Goal: Obtain resource: Download file/media

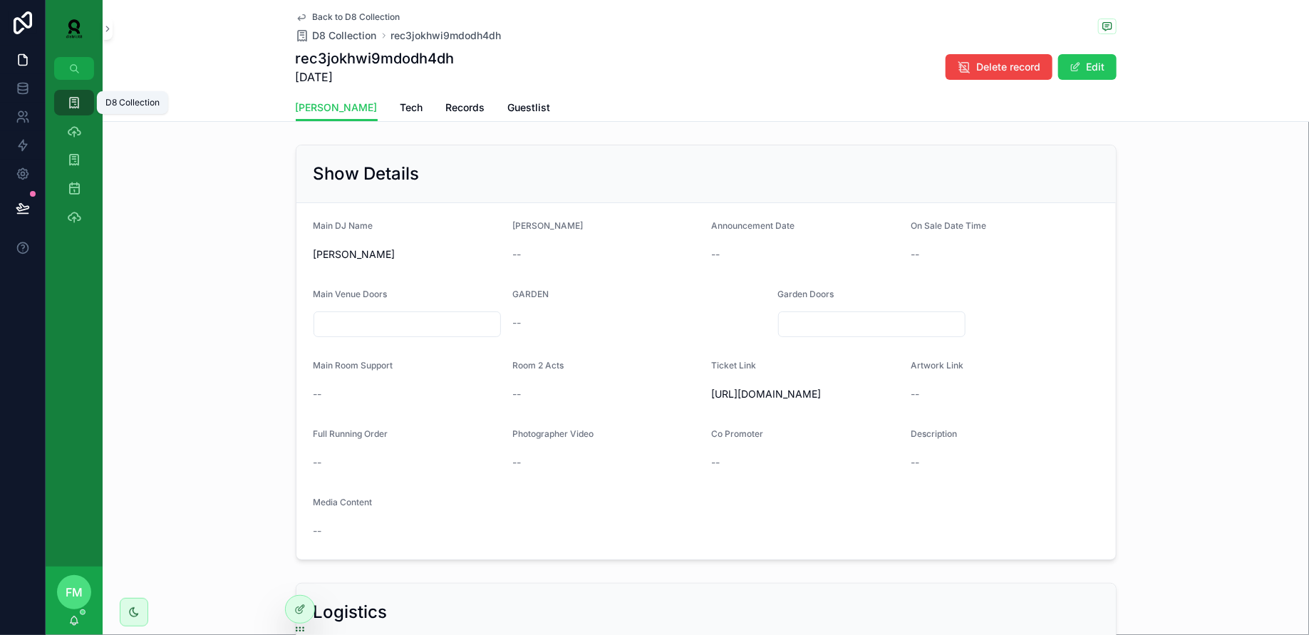
click at [71, 103] on icon "scrollable content" at bounding box center [74, 103] width 14 height 14
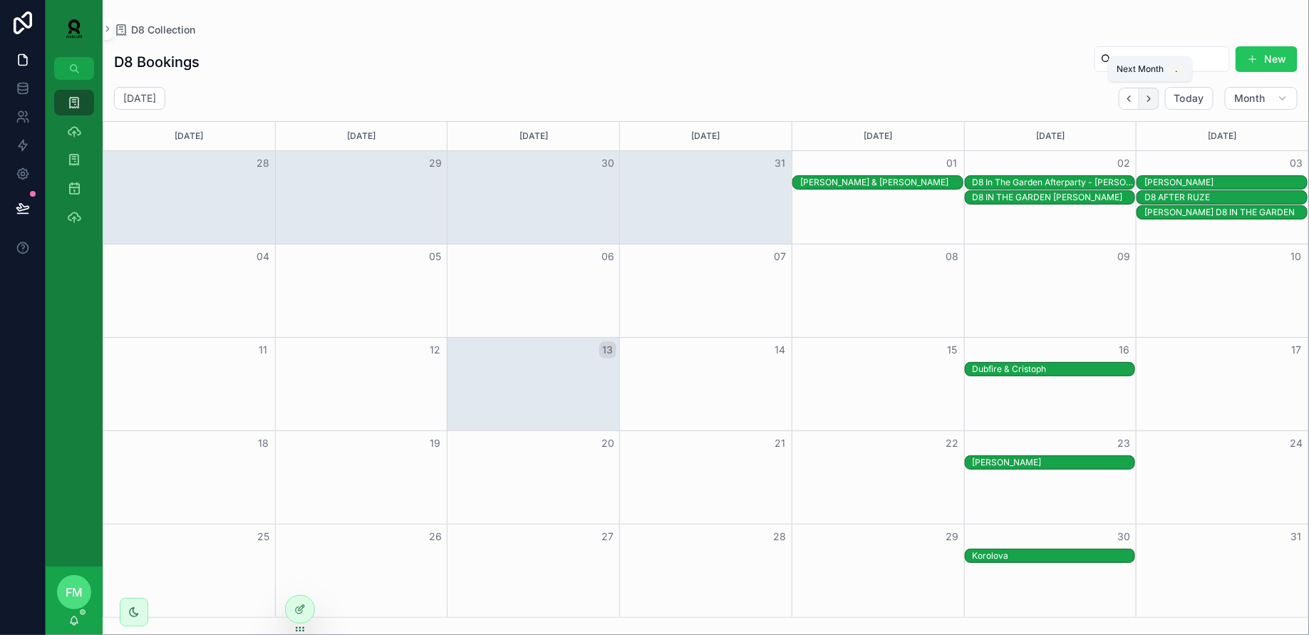
click at [1151, 97] on icon "Next" at bounding box center [1149, 99] width 3 height 6
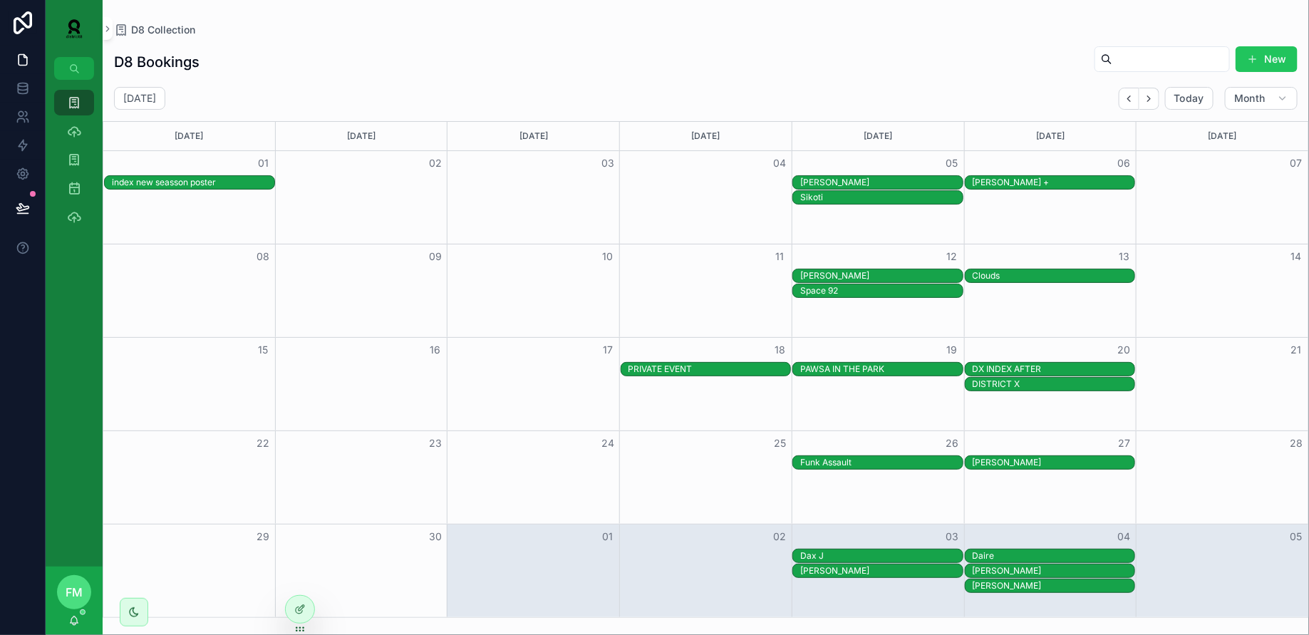
click at [883, 274] on div "[PERSON_NAME]" at bounding box center [882, 275] width 163 height 11
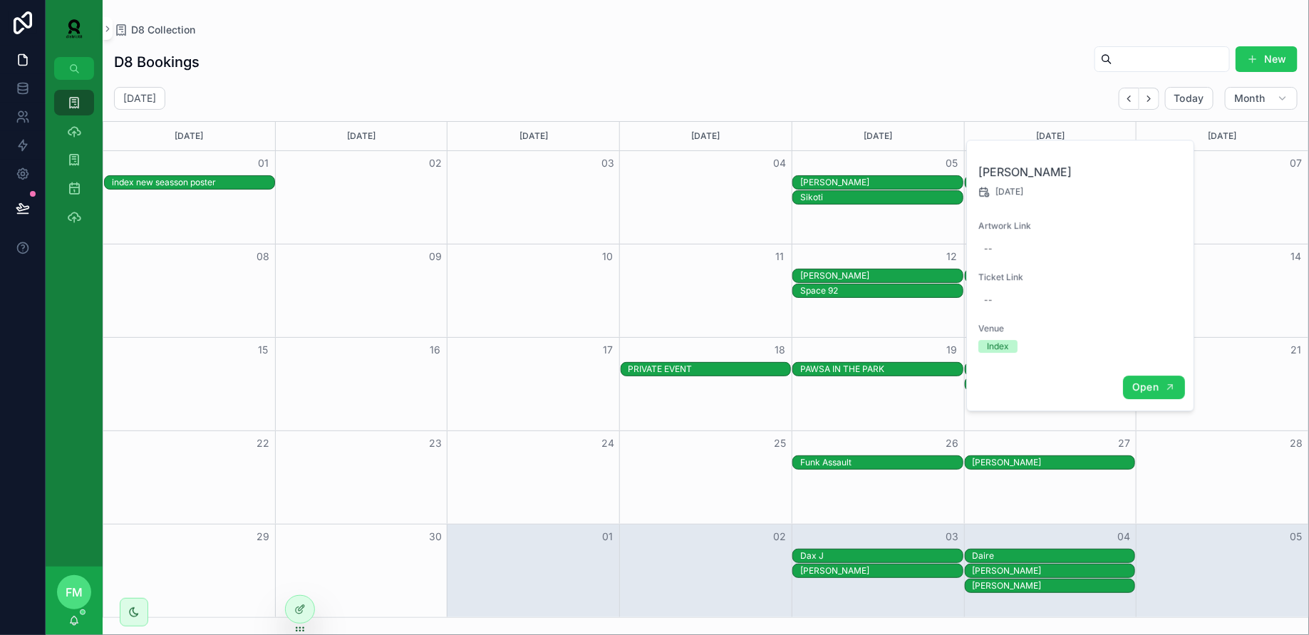
click at [1169, 385] on icon "scrollable content" at bounding box center [1171, 387] width 4 height 4
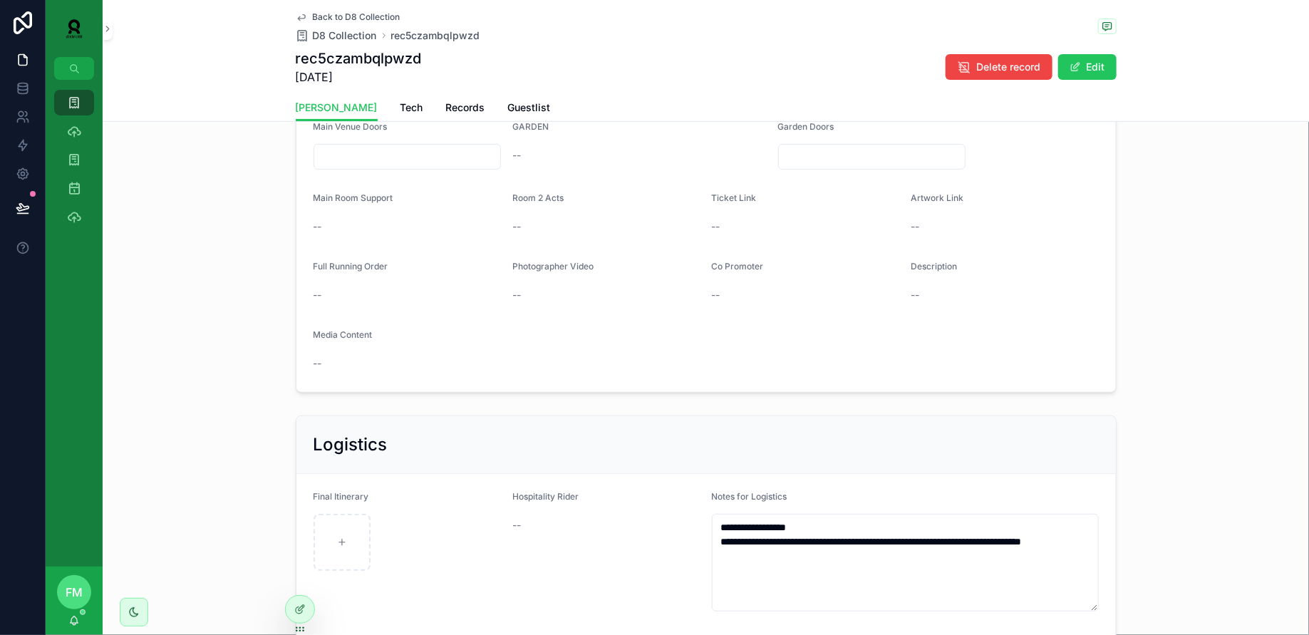
scroll to position [367, 0]
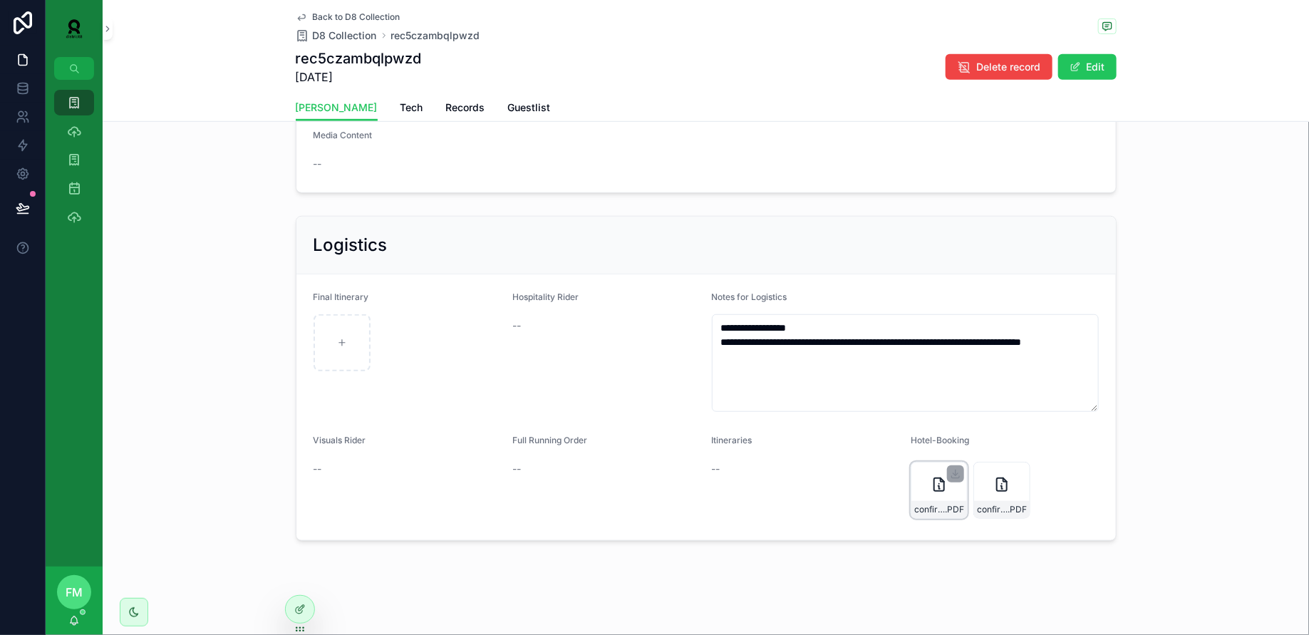
click at [941, 495] on div "confirmation_dylan_new_9832660 .PDF" at bounding box center [939, 490] width 57 height 57
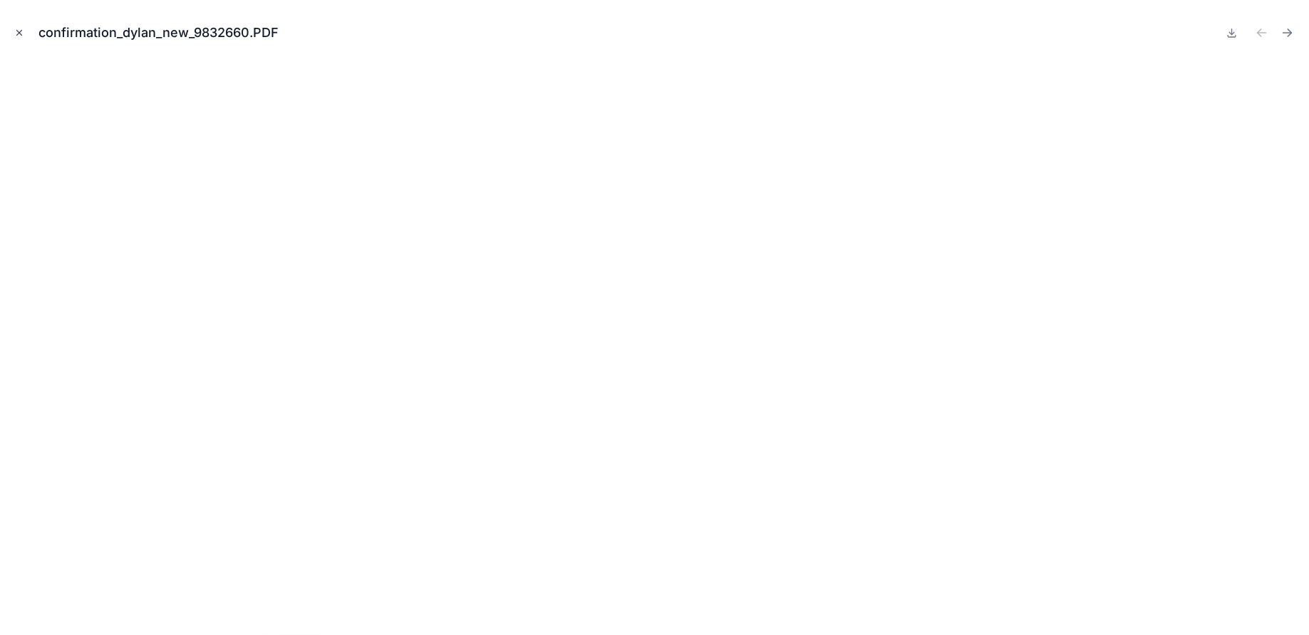
click at [21, 29] on icon "Close modal" at bounding box center [19, 33] width 10 height 10
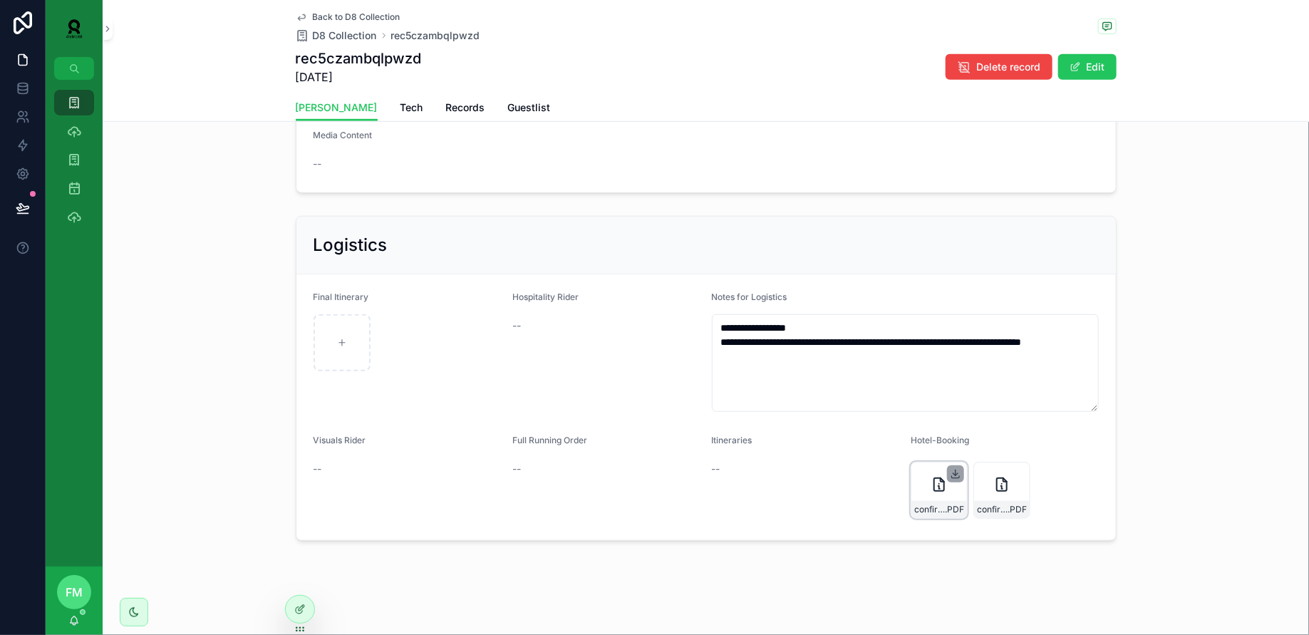
click at [956, 474] on icon "scrollable content" at bounding box center [955, 473] width 11 height 11
click at [999, 498] on div "confirmation_dylan_new_9832486 .PDF" at bounding box center [1002, 490] width 57 height 57
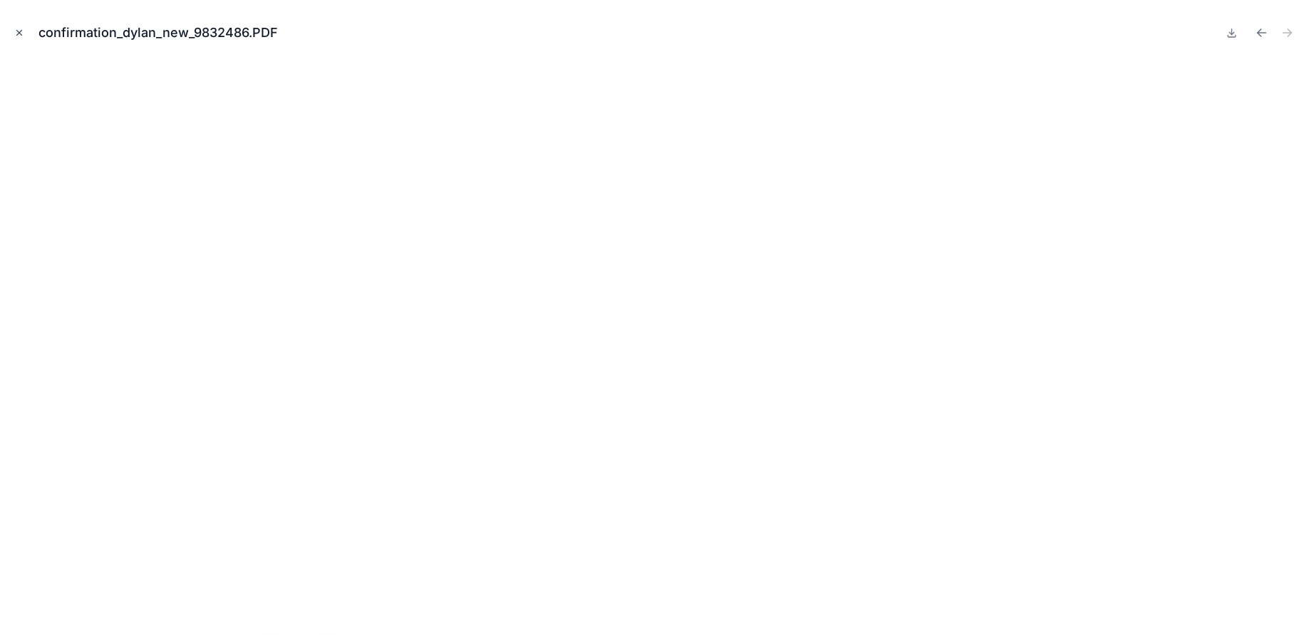
click at [19, 32] on icon "Close modal" at bounding box center [19, 33] width 5 height 5
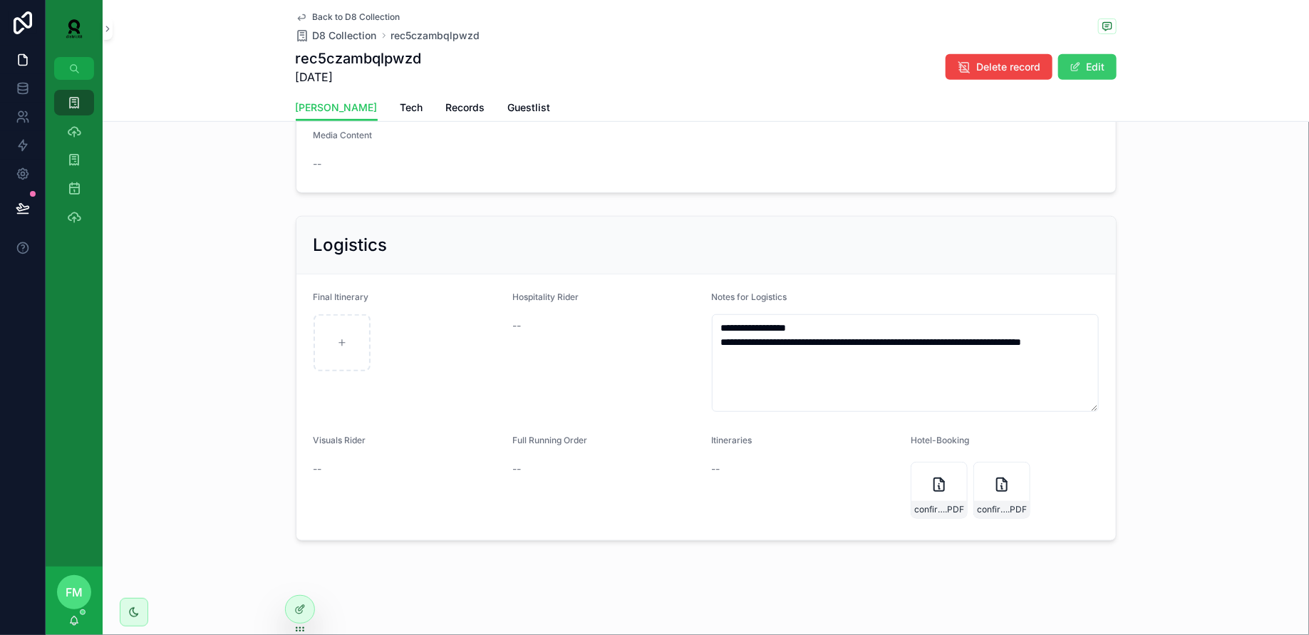
click at [1077, 61] on span "scrollable content" at bounding box center [1075, 66] width 11 height 11
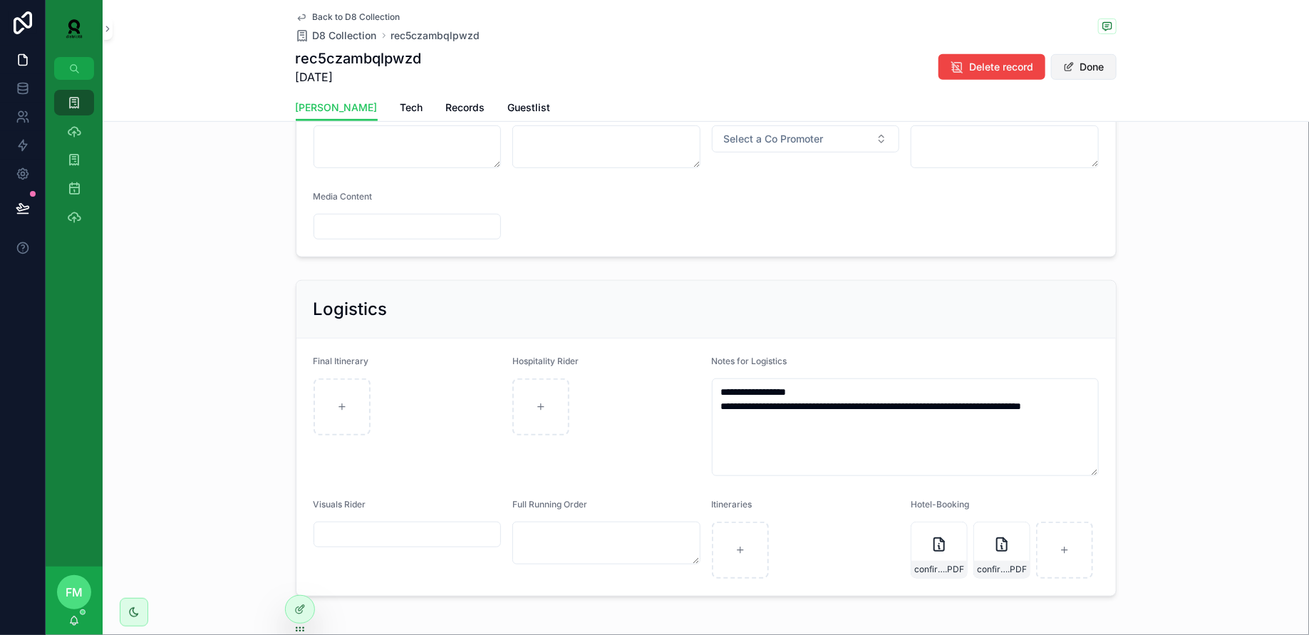
scroll to position [388, 0]
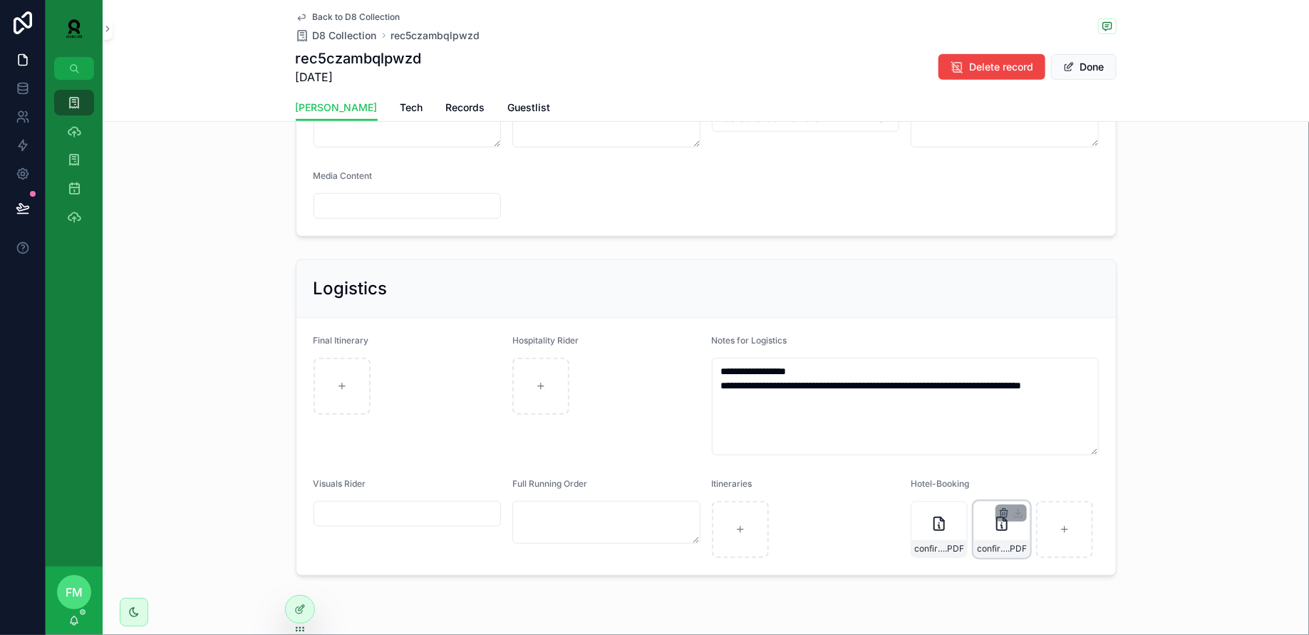
click at [1002, 513] on icon "scrollable content" at bounding box center [1004, 514] width 6 height 6
click at [1036, 485] on icon "scrollable content" at bounding box center [1036, 485] width 0 height 3
